Goal: Obtain resource: Obtain resource

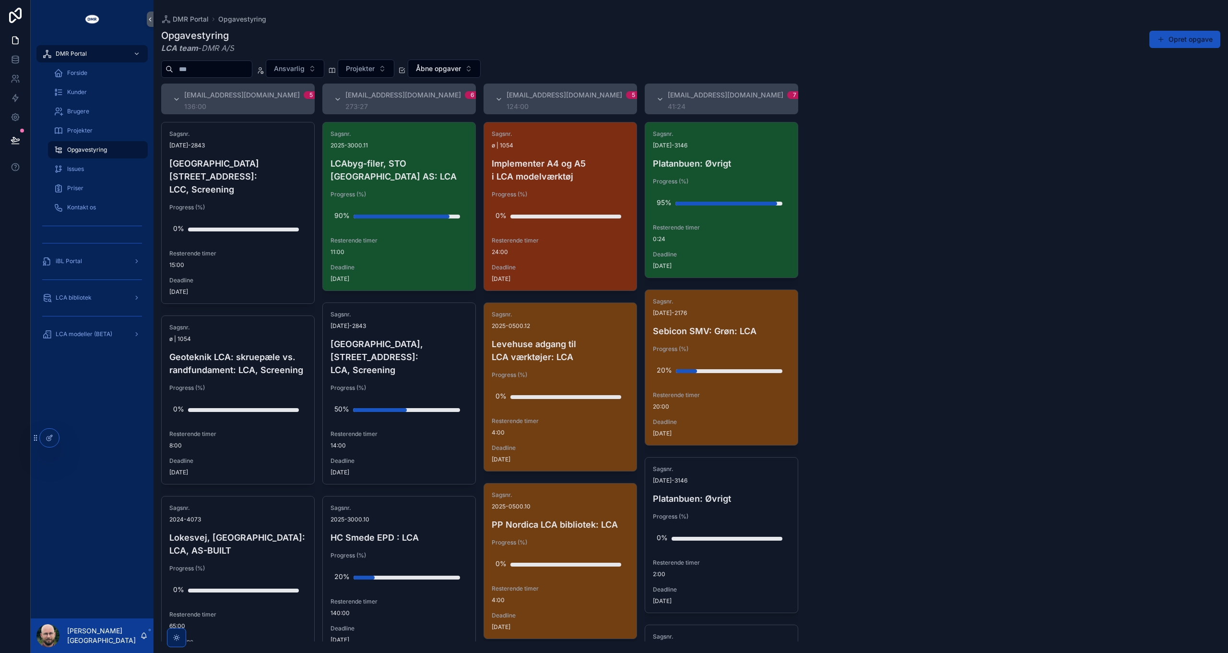
click at [936, 384] on div "[EMAIL_ADDRESS][DOMAIN_NAME] 5 136:00 Sagsnr. [DATE]-2843 [GEOGRAPHIC_DATA], [S…" at bounding box center [691, 362] width 1075 height 558
click at [921, 309] on div "[EMAIL_ADDRESS][DOMAIN_NAME] 5 136:00 Sagsnr. [DATE]-2843 [GEOGRAPHIC_DATA], [S…" at bounding box center [691, 362] width 1075 height 558
click at [461, 64] on span "Åbne opgaver" at bounding box center [438, 69] width 45 height 10
click at [452, 138] on div "Færdigmeldte opgaver" at bounding box center [463, 137] width 115 height 15
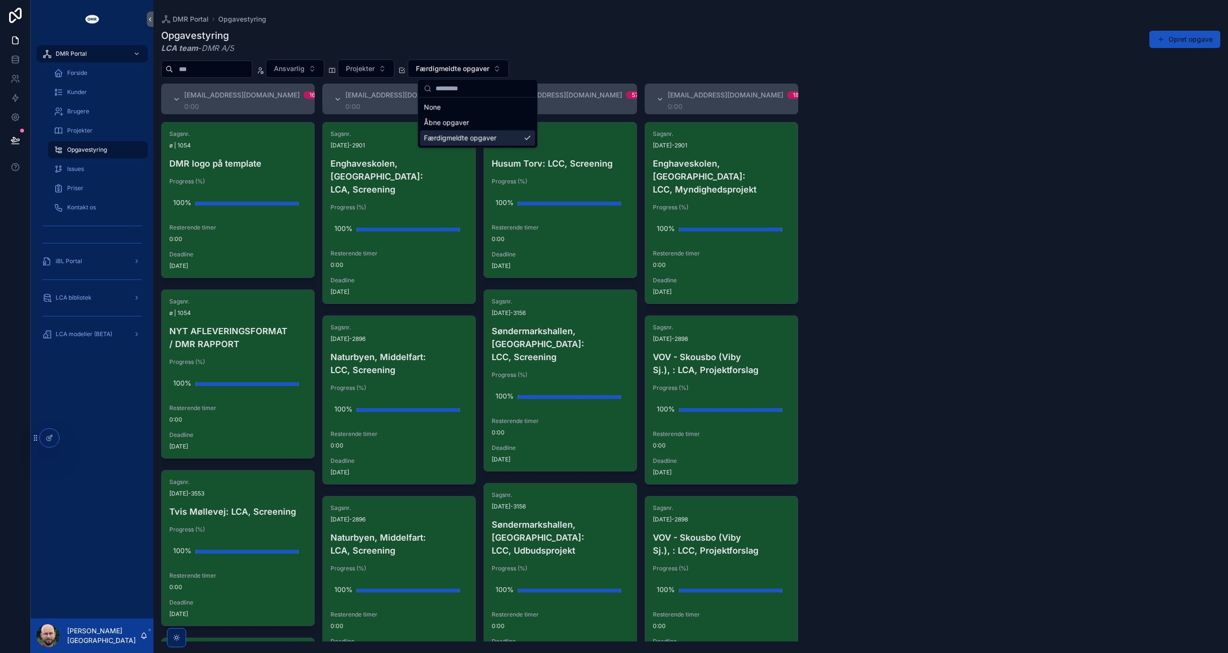
click at [896, 185] on div "[EMAIL_ADDRESS][DOMAIN_NAME] 16 0:00 Sagsnr. ø | 1054 DMR logo på template Prog…" at bounding box center [691, 362] width 1075 height 558
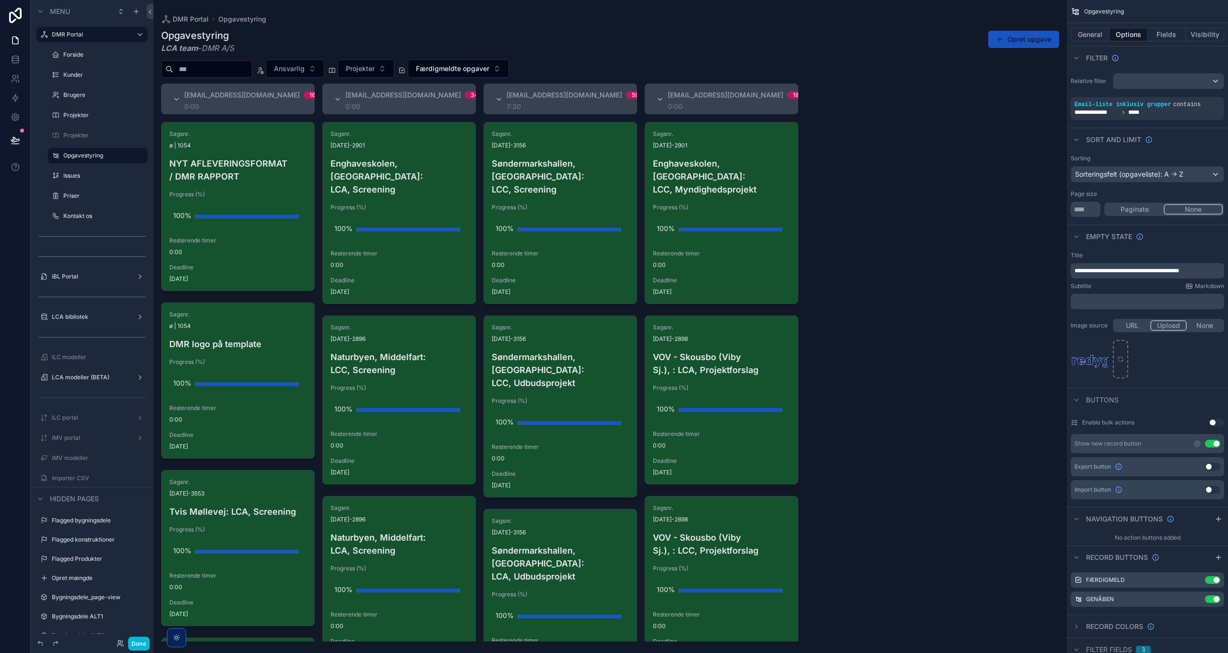
click at [471, 62] on div "scrollable content" at bounding box center [611, 326] width 914 height 653
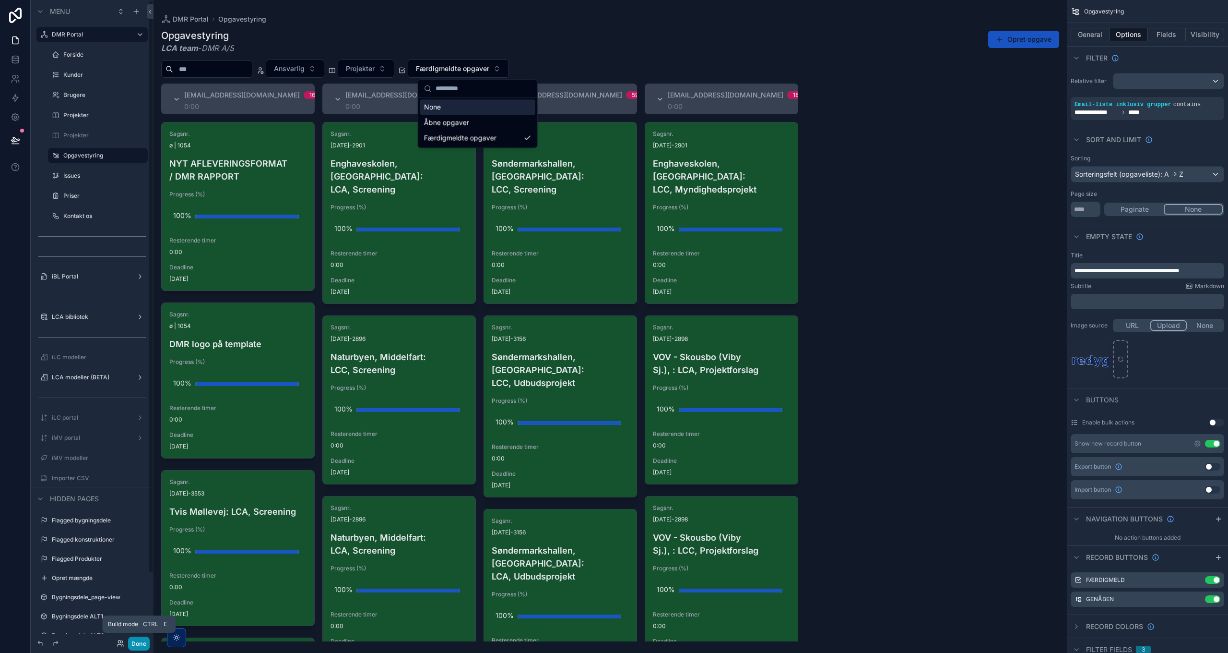
click at [138, 644] on button "Done" at bounding box center [139, 643] width 22 height 14
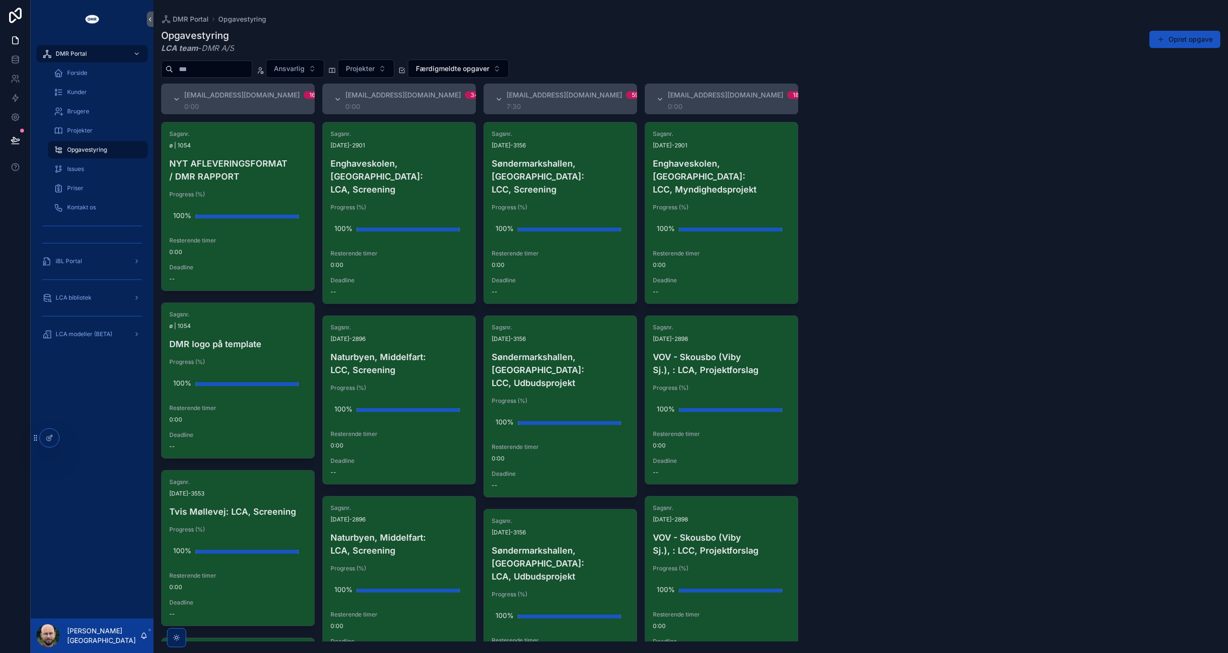
click at [875, 253] on div "[EMAIL_ADDRESS][DOMAIN_NAME] 16 0:00 Sagsnr. ø | 1054 NYT AFLEVERINGSFORMAT / D…" at bounding box center [691, 362] width 1075 height 558
click at [887, 156] on div "[EMAIL_ADDRESS][DOMAIN_NAME] 16 0:00 Sagsnr. ø | 1054 NYT AFLEVERINGSFORMAT / D…" at bounding box center [691, 362] width 1075 height 558
click at [476, 72] on span "Færdigmeldte opgaver" at bounding box center [452, 69] width 73 height 10
click at [445, 124] on div "Åbne opgaver" at bounding box center [477, 122] width 115 height 15
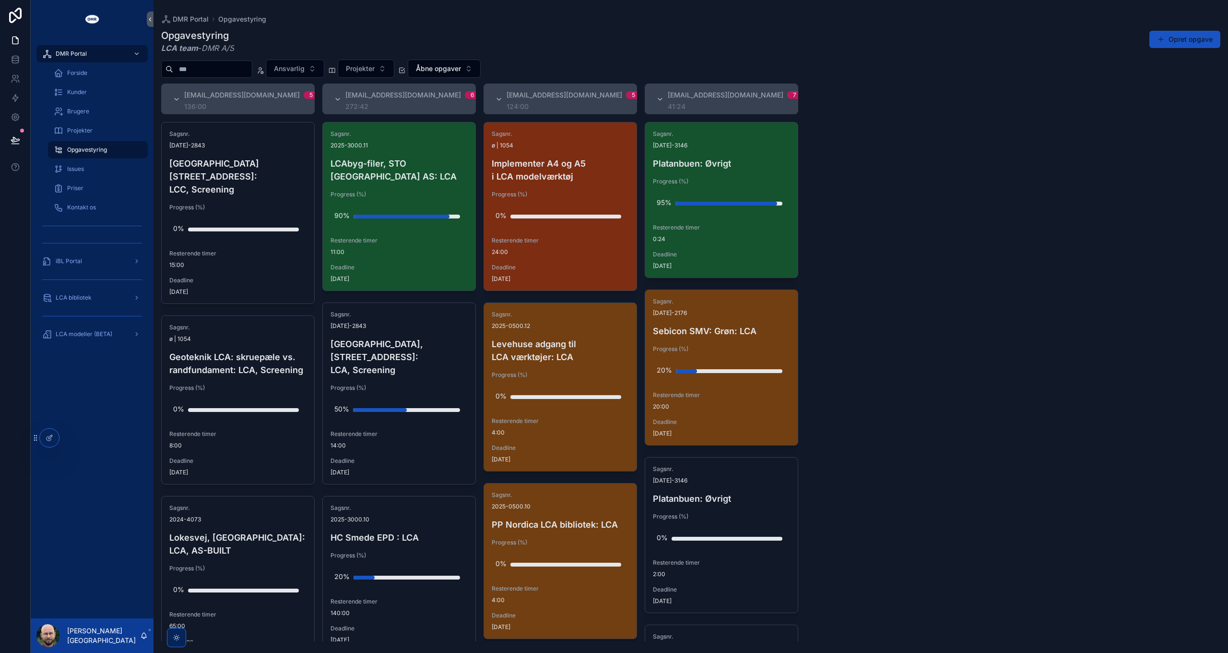
click at [906, 289] on div "[EMAIL_ADDRESS][DOMAIN_NAME] 5 136:00 Sagsnr. [DATE]-2843 [GEOGRAPHIC_DATA], [S…" at bounding box center [691, 362] width 1075 height 558
click at [65, 335] on span "LCA modeller (BETA)" at bounding box center [84, 334] width 57 height 8
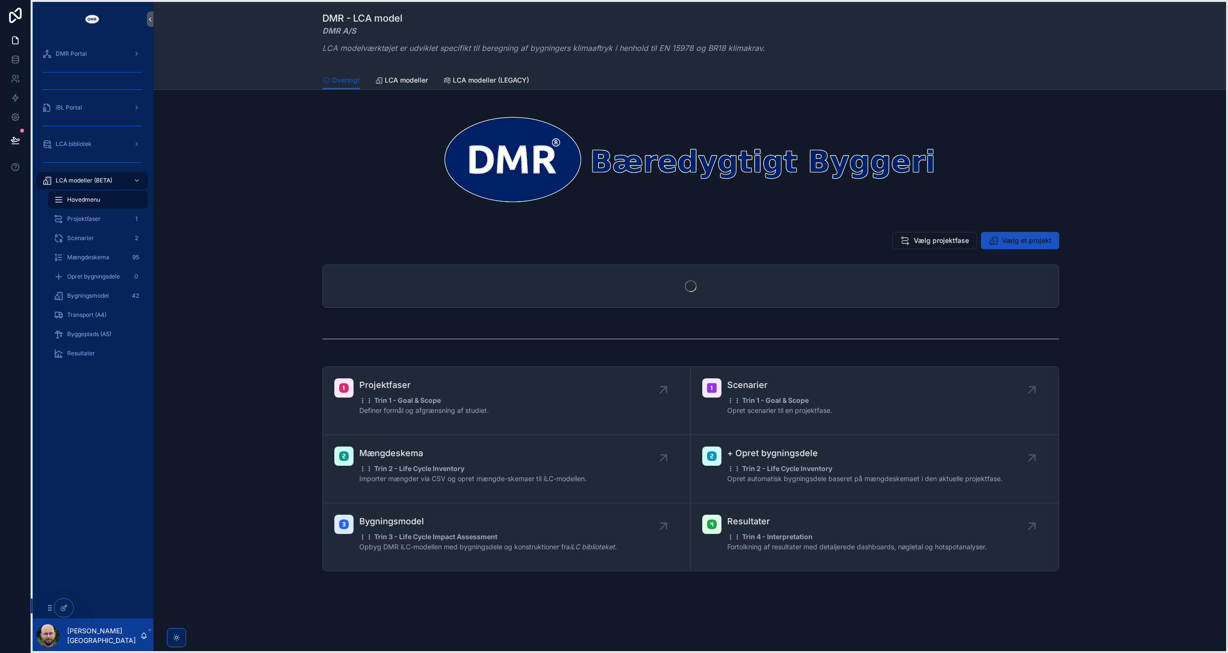
drag, startPoint x: 35, startPoint y: 439, endPoint x: 49, endPoint y: 608, distance: 170.5
click at [49, 608] on icon at bounding box center [50, 608] width 8 height 8
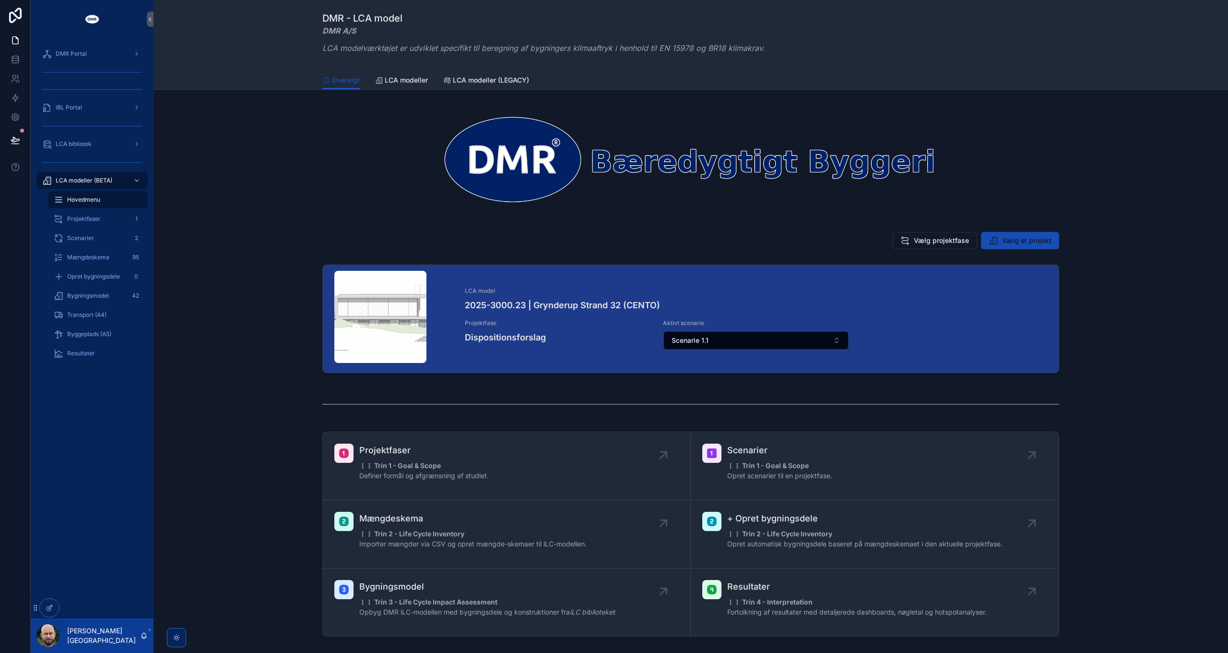
click at [1031, 234] on button "Vælg et projekt" at bounding box center [1020, 240] width 78 height 17
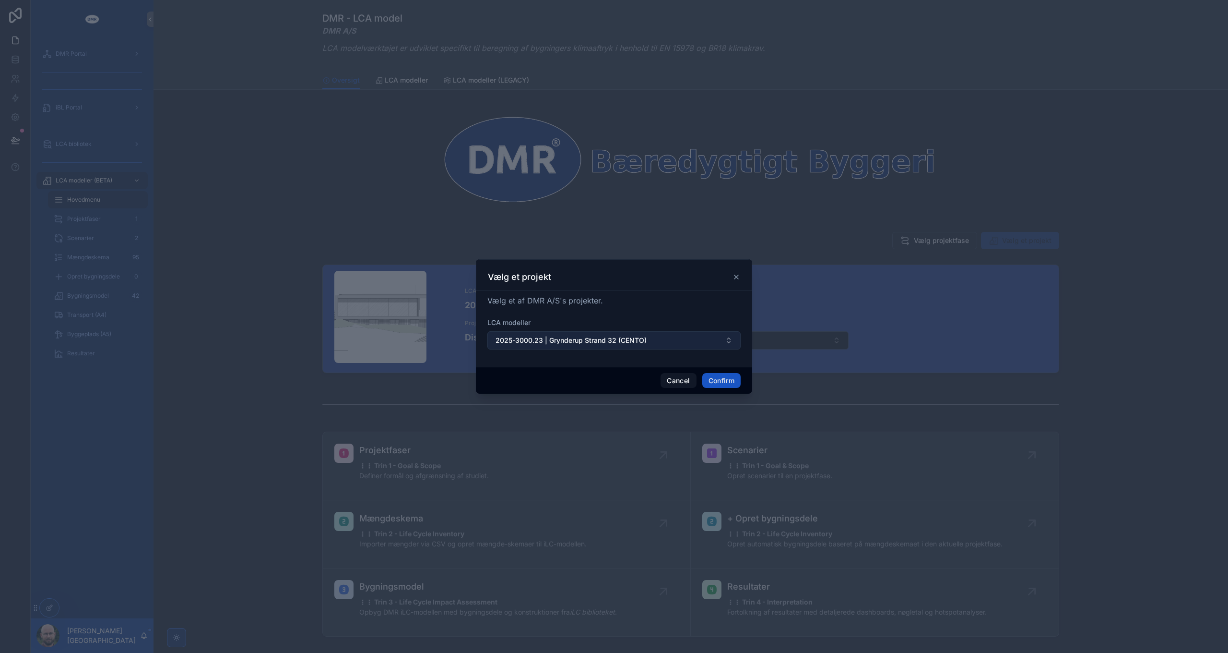
click at [584, 339] on span "2025-3000.23 | Grynderup Strand 32 (CENTO)" at bounding box center [571, 340] width 151 height 10
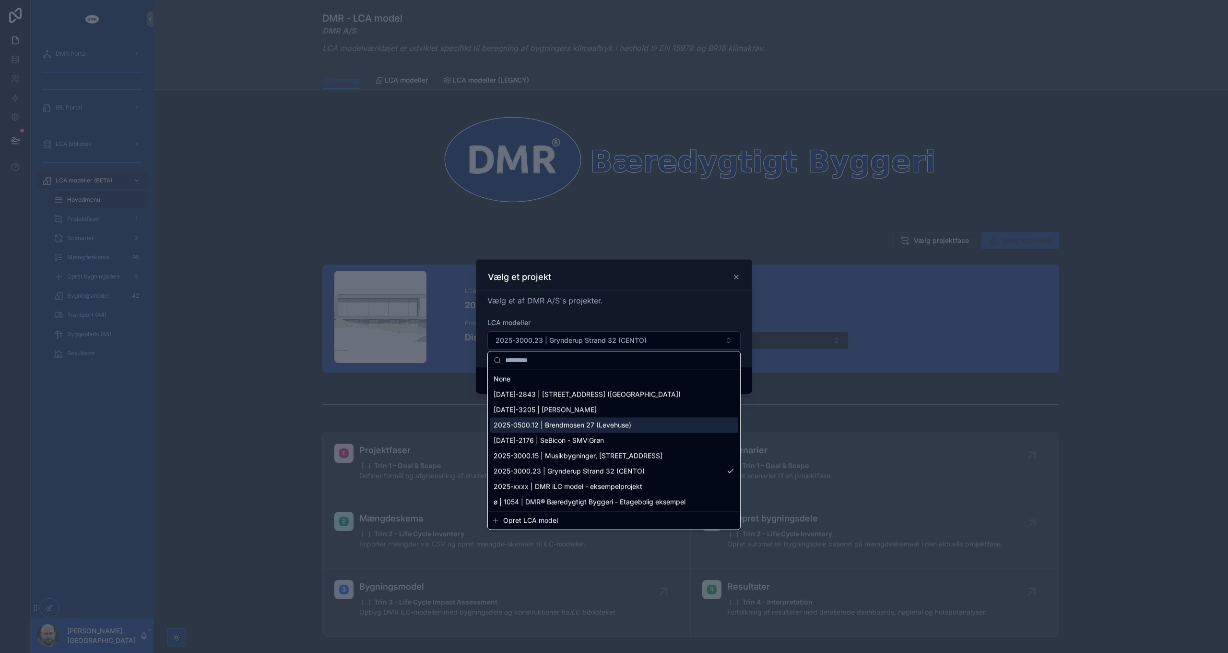
click at [594, 425] on span "2025-0500.12 | Brendmosen 27 (Levehuse)" at bounding box center [563, 425] width 138 height 10
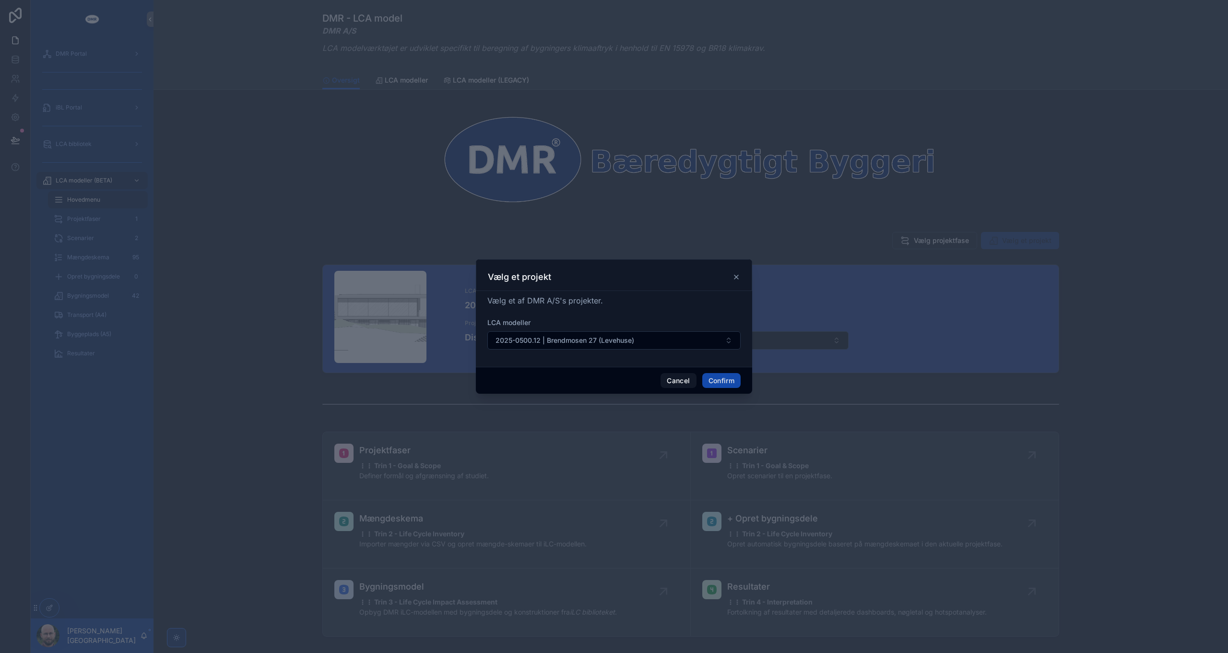
click at [729, 379] on button "Confirm" at bounding box center [721, 380] width 38 height 15
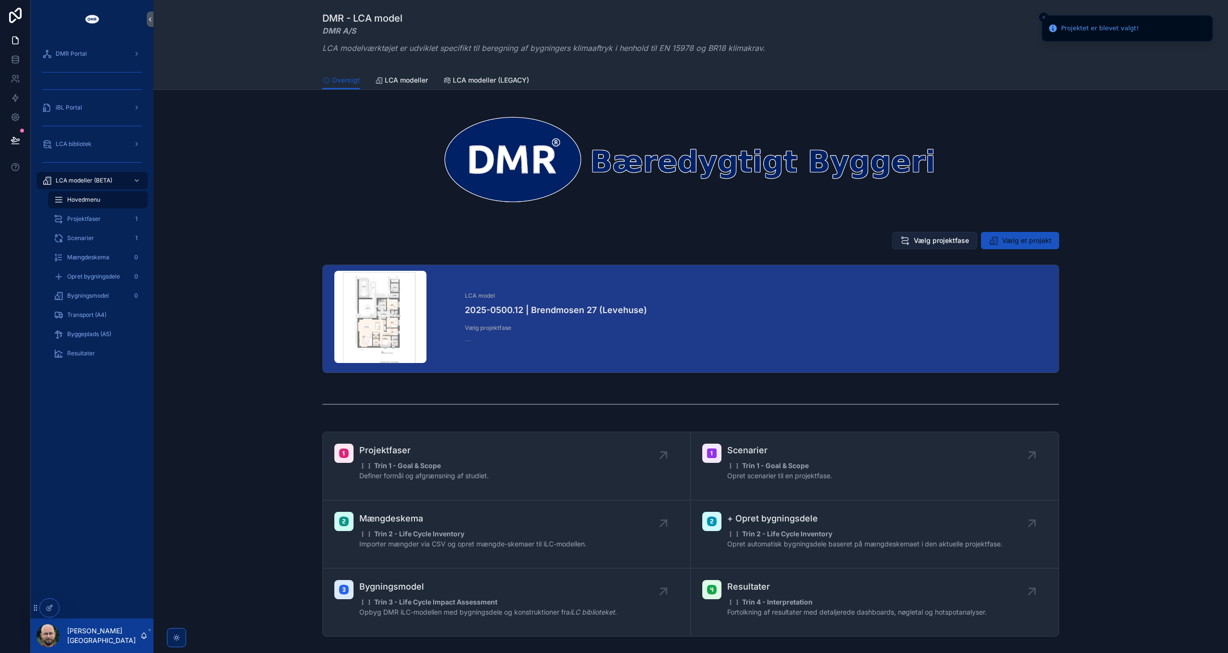
click at [927, 239] on span "Vælg projektfase" at bounding box center [941, 241] width 55 height 10
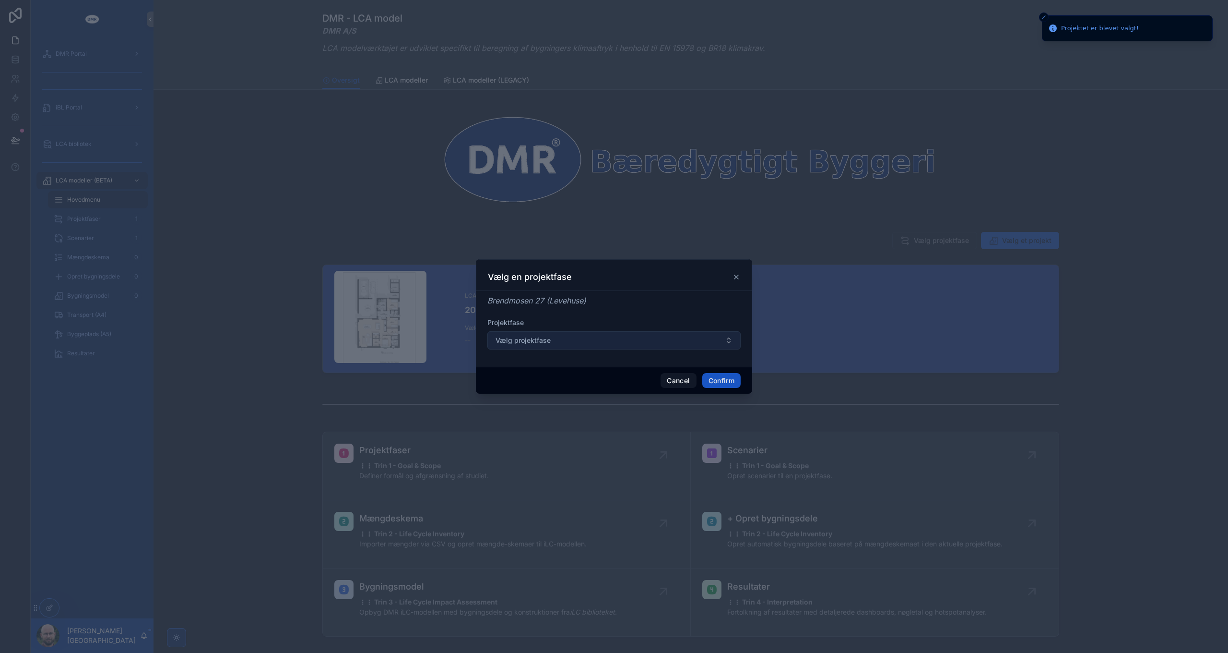
click at [575, 341] on button "Vælg projektfase" at bounding box center [613, 340] width 253 height 18
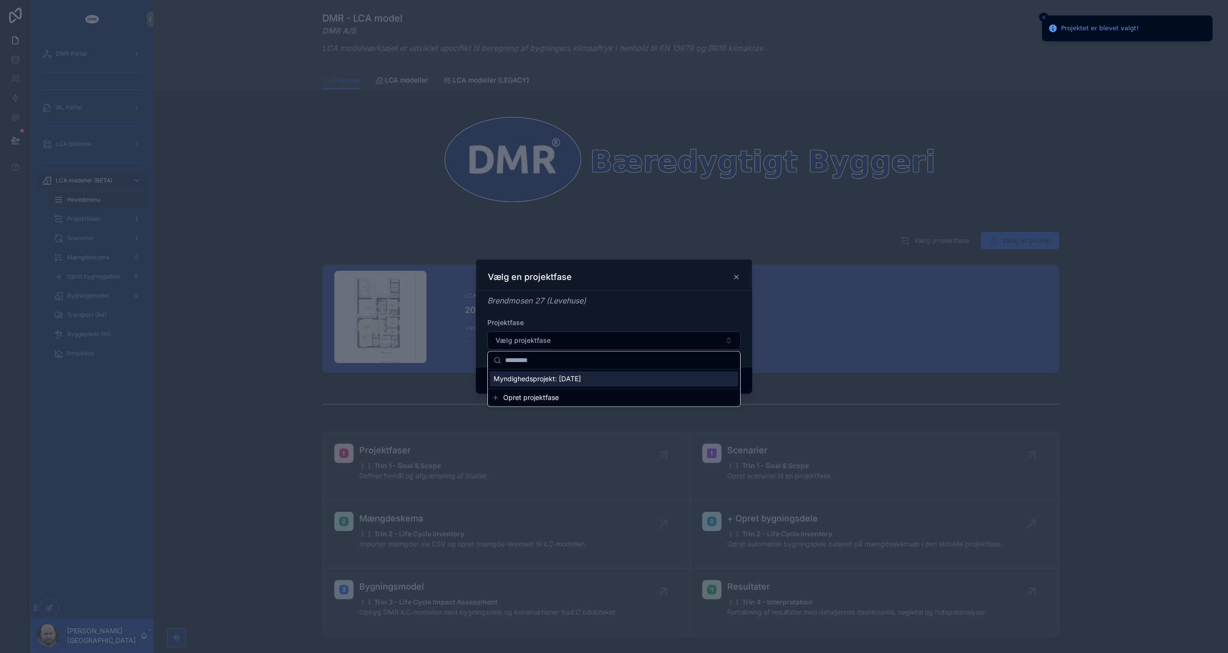
click at [546, 376] on span "Myndighedsprojekt: [DATE]" at bounding box center [537, 379] width 87 height 10
click at [721, 378] on button "Confirm" at bounding box center [721, 380] width 38 height 15
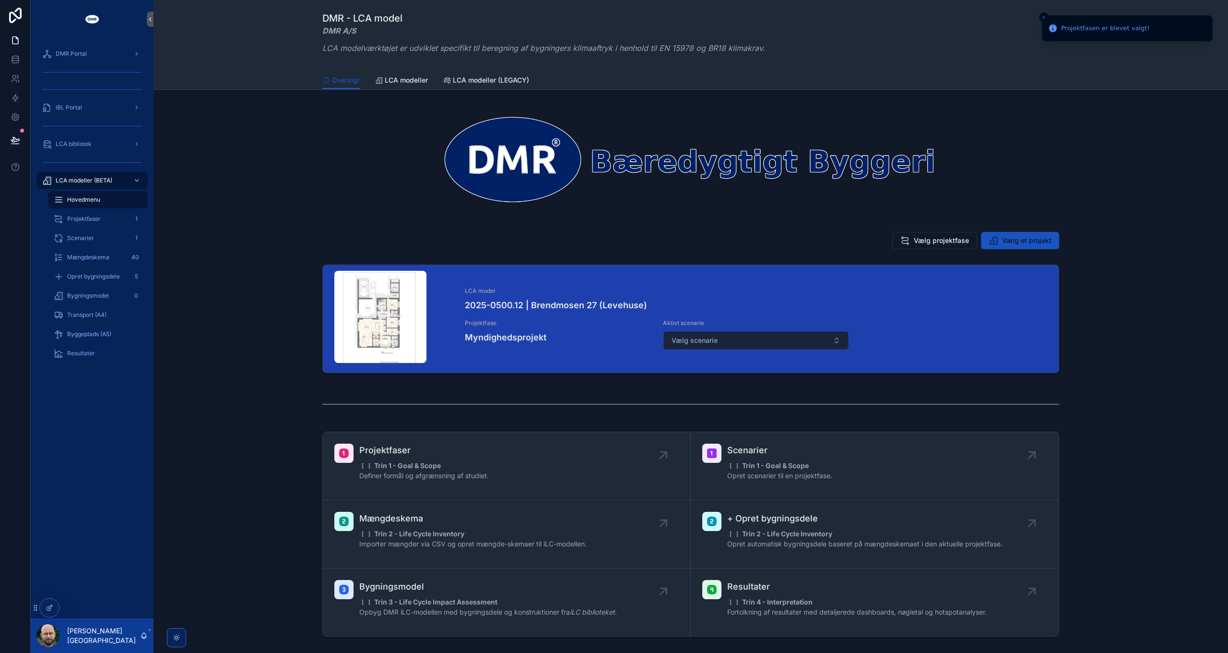
click at [736, 340] on button "Vælg scenarie" at bounding box center [757, 340] width 186 height 18
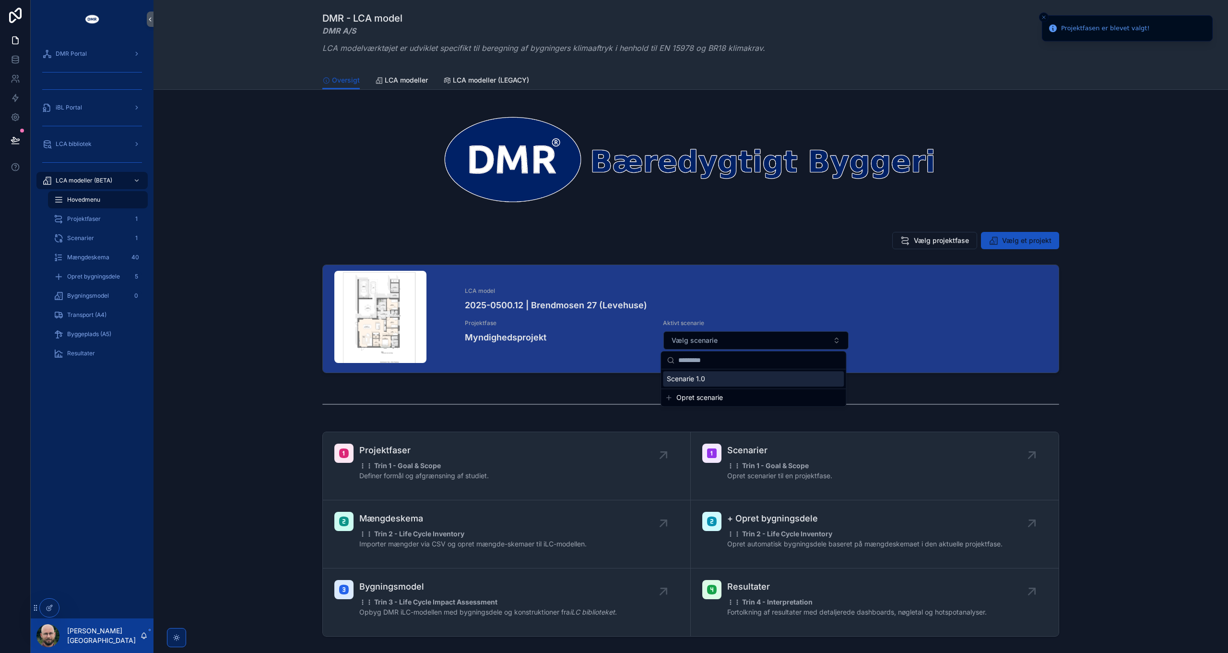
click at [717, 376] on div "Scenarie 1.0" at bounding box center [753, 378] width 181 height 15
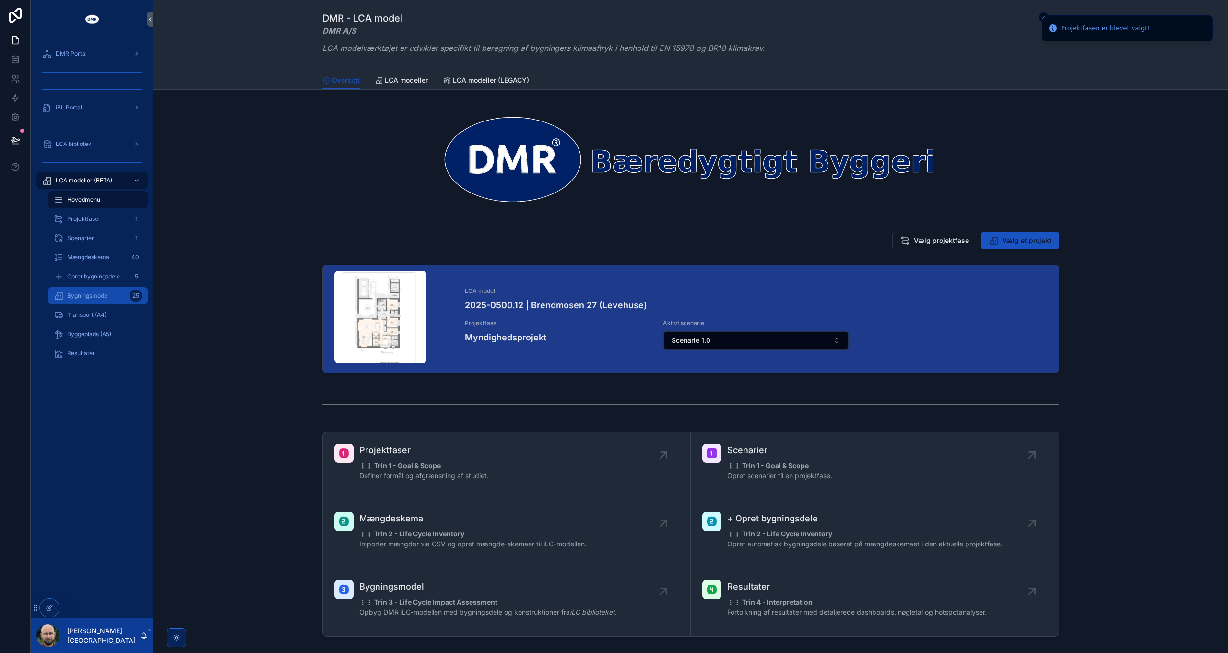
click at [98, 298] on span "Bygningsmodel" at bounding box center [88, 296] width 42 height 8
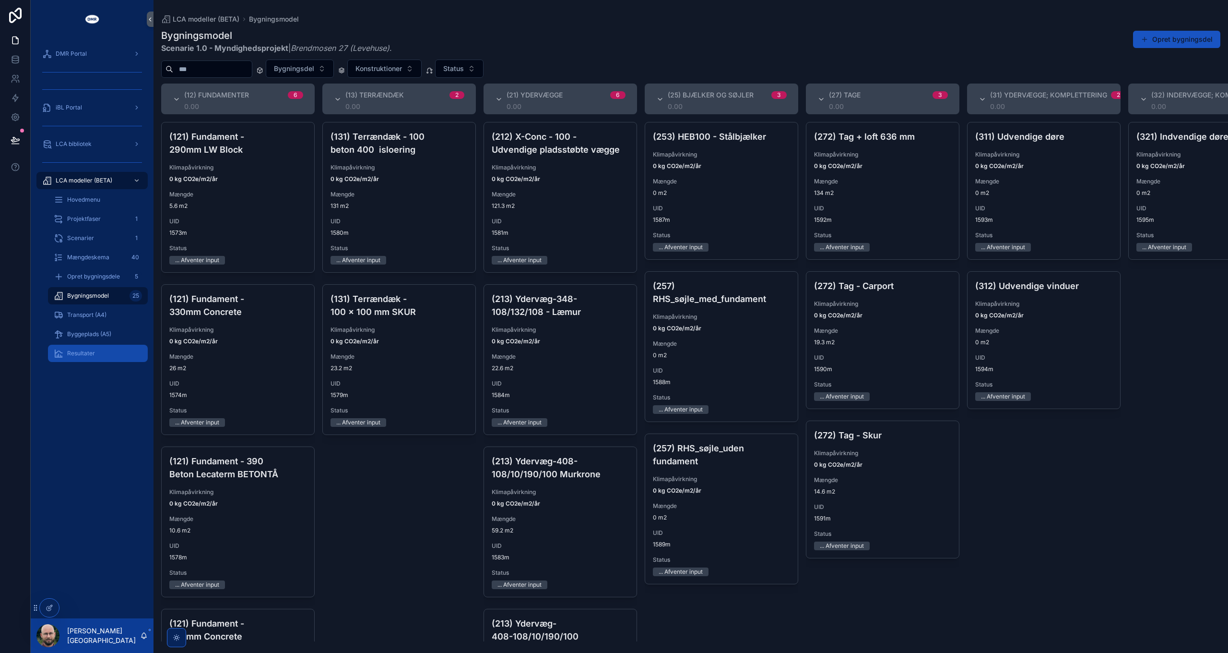
click at [76, 353] on span "Resultater" at bounding box center [81, 353] width 28 height 8
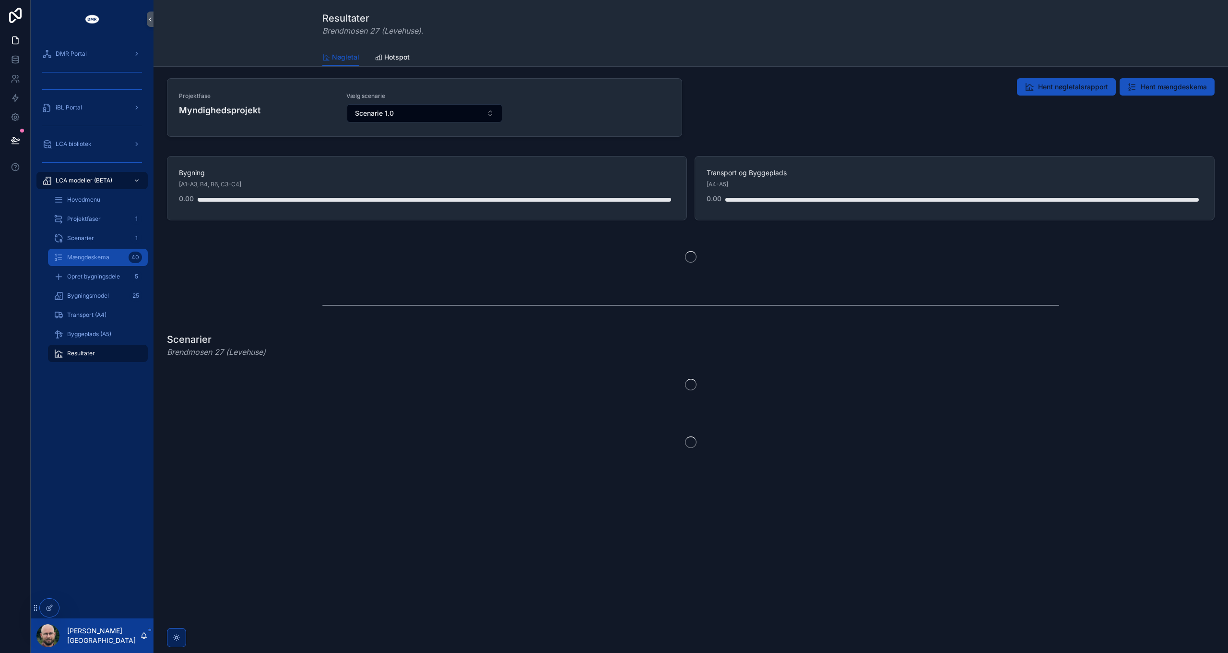
click at [84, 257] on span "Mængdeskema" at bounding box center [88, 257] width 42 height 8
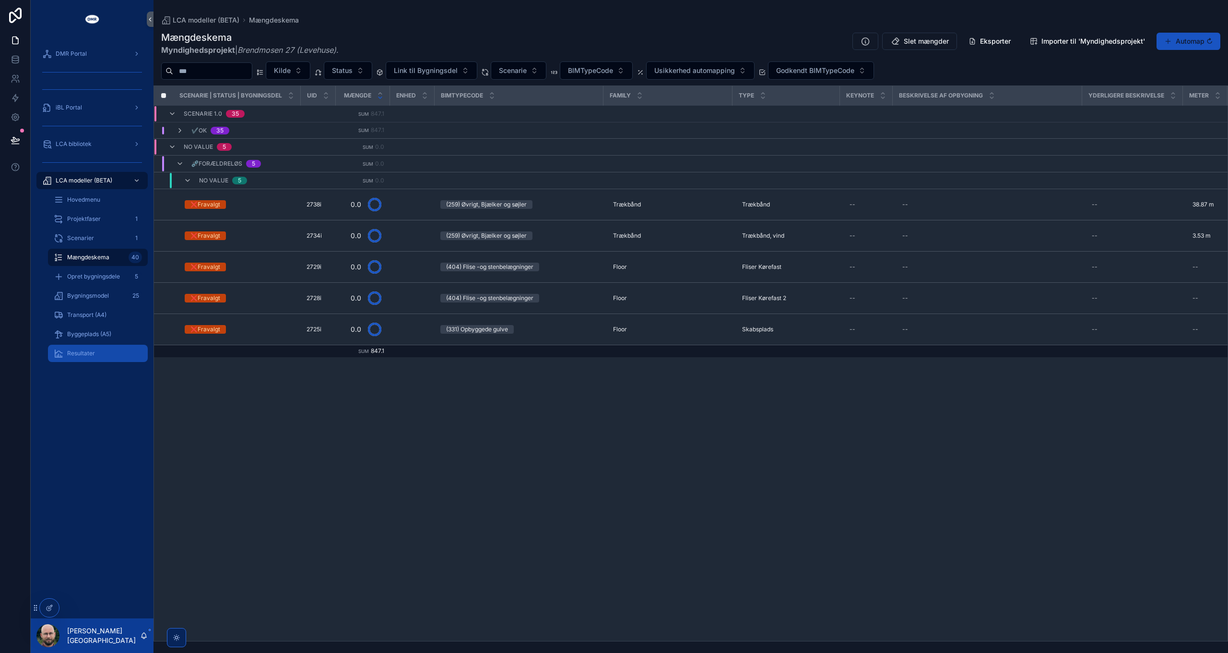
click at [93, 356] on span "Resultater" at bounding box center [81, 353] width 28 height 8
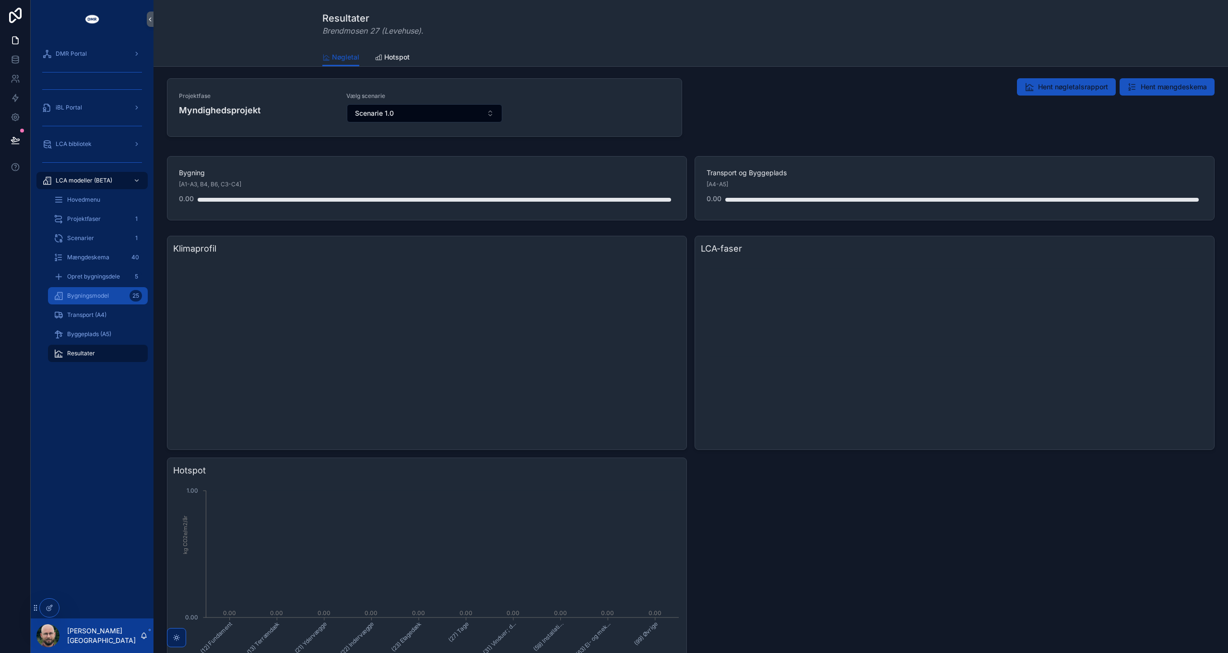
click at [91, 297] on span "Bygningsmodel" at bounding box center [88, 296] width 42 height 8
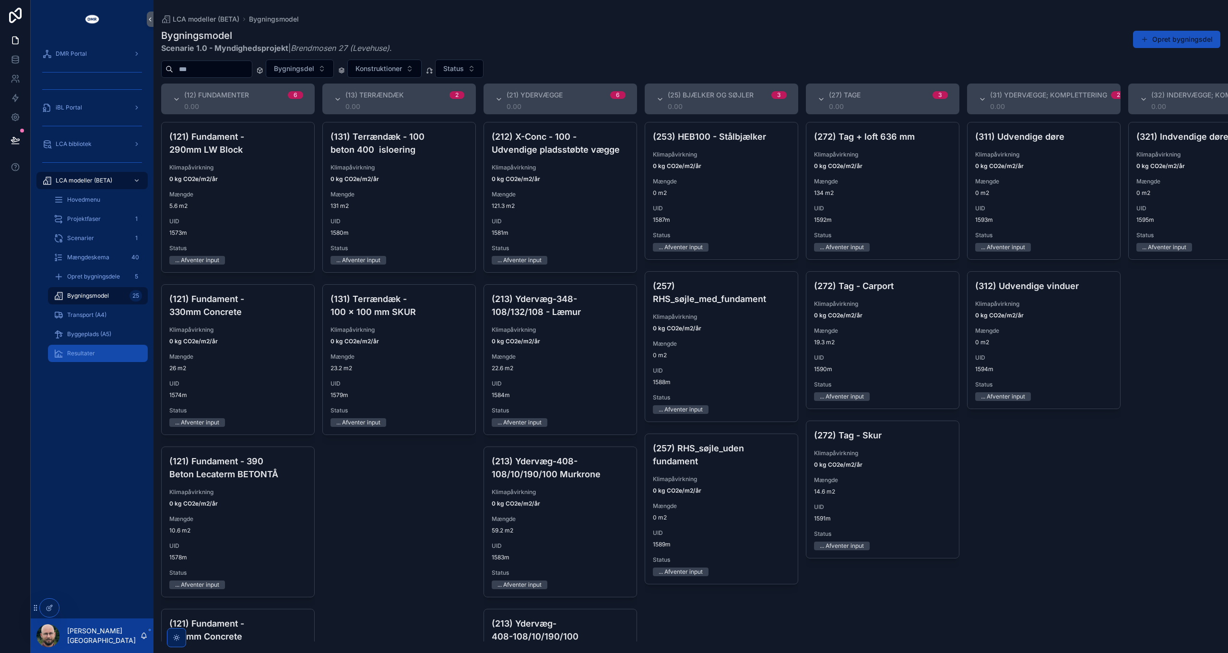
click at [84, 353] on span "Resultater" at bounding box center [81, 353] width 28 height 8
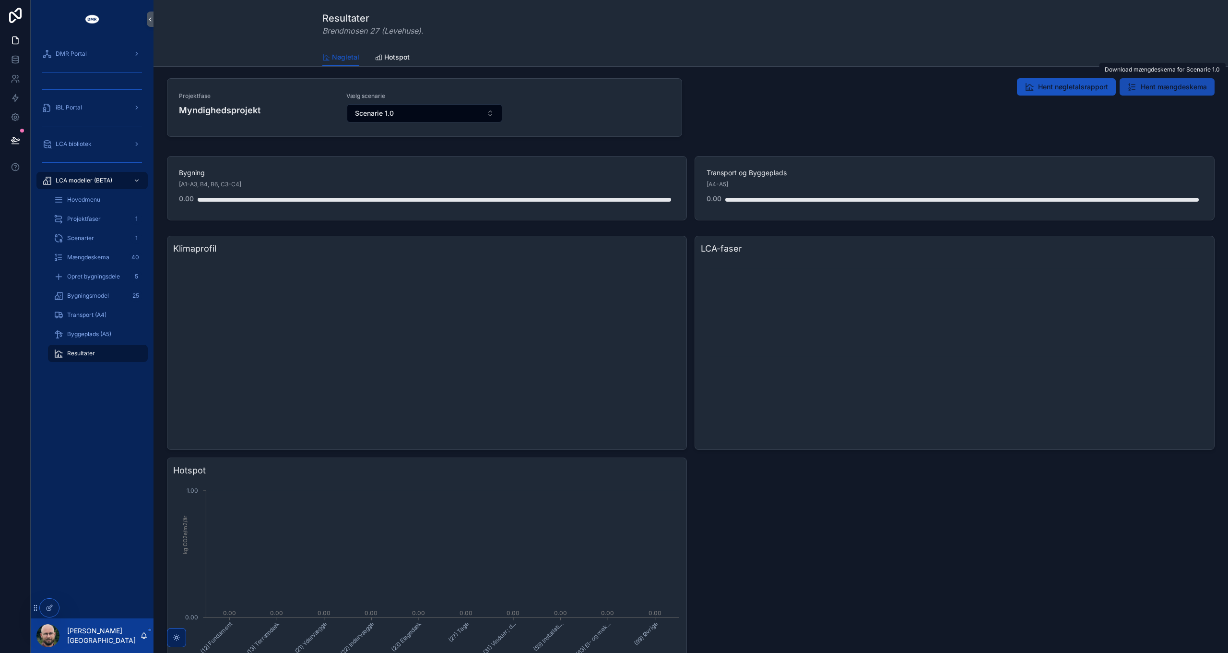
click at [1170, 88] on span "Hent mængdeskema" at bounding box center [1174, 87] width 66 height 10
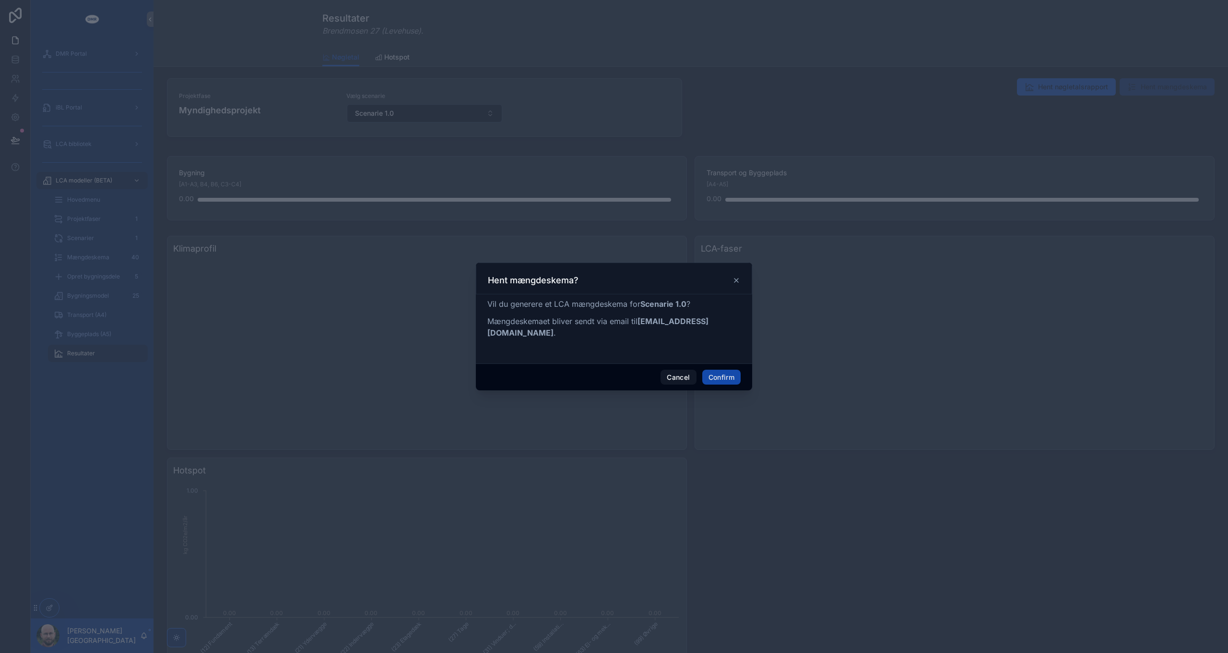
click at [728, 370] on button "Confirm" at bounding box center [721, 376] width 38 height 15
